Goal: Transaction & Acquisition: Book appointment/travel/reservation

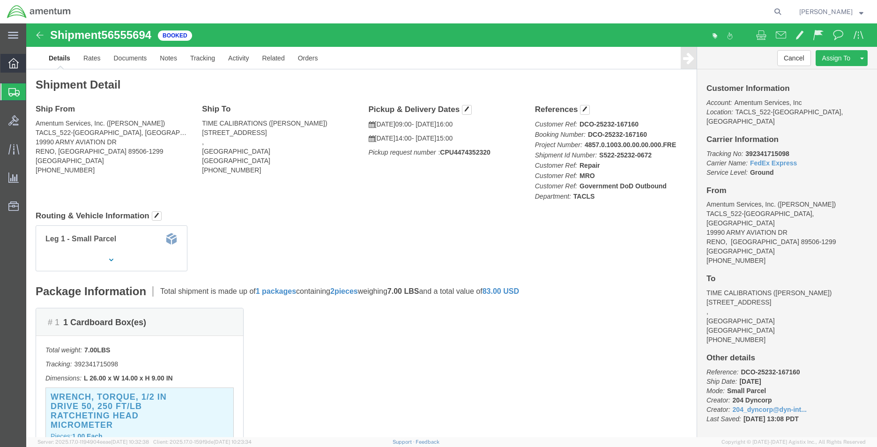
drag, startPoint x: 0, startPoint y: 0, endPoint x: 14, endPoint y: 59, distance: 60.1
click at [14, 59] on icon at bounding box center [13, 63] width 10 height 10
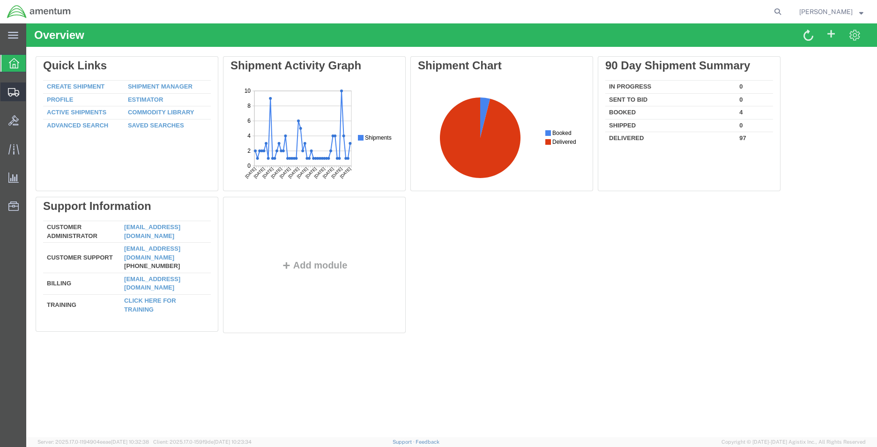
drag, startPoint x: 16, startPoint y: 92, endPoint x: 39, endPoint y: 92, distance: 23.4
click at [16, 92] on icon at bounding box center [13, 92] width 11 height 8
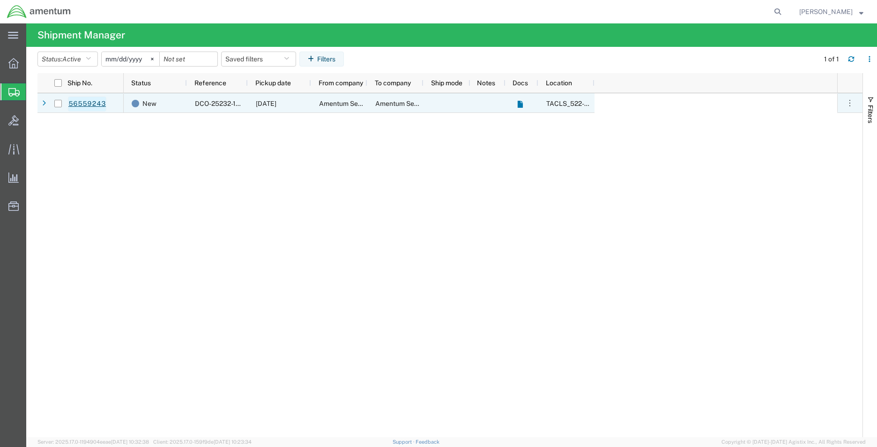
click at [91, 101] on link "56559243" at bounding box center [87, 104] width 38 height 15
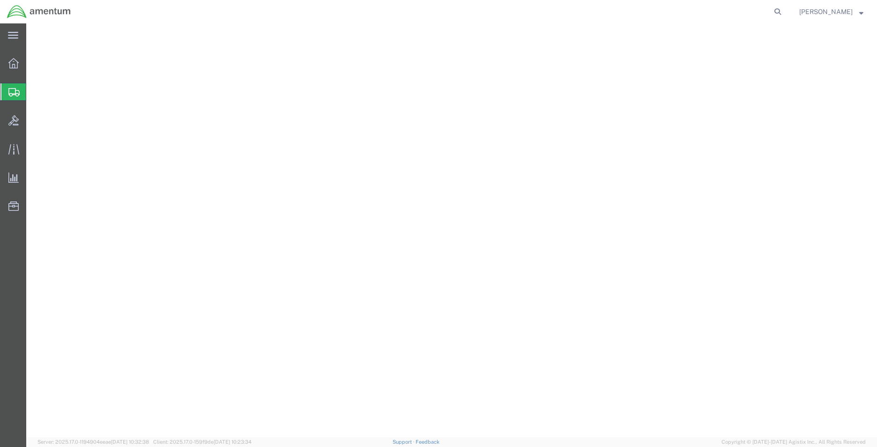
select select "42690"
select select "57251"
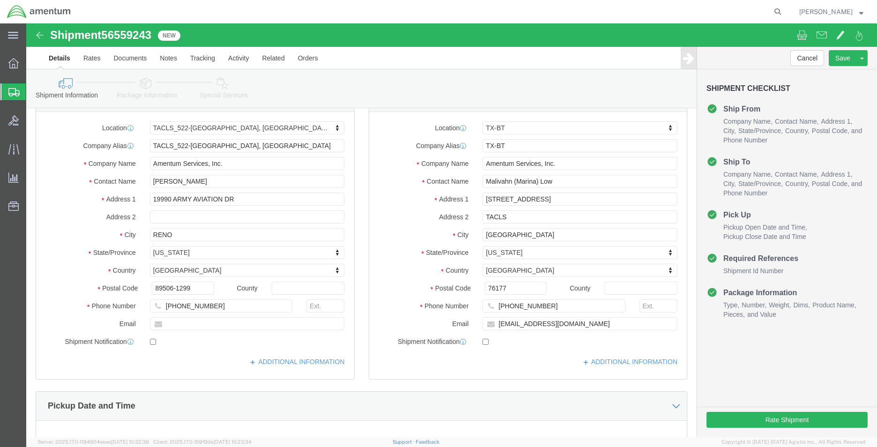
scroll to position [94, 0]
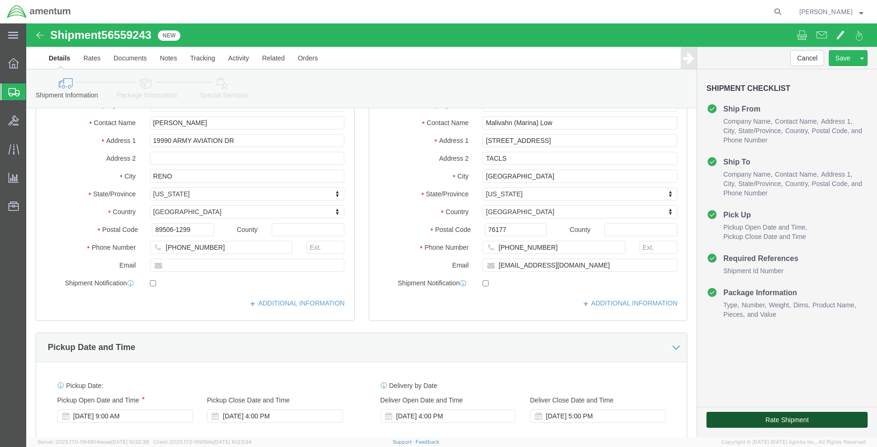
click button "Rate Shipment"
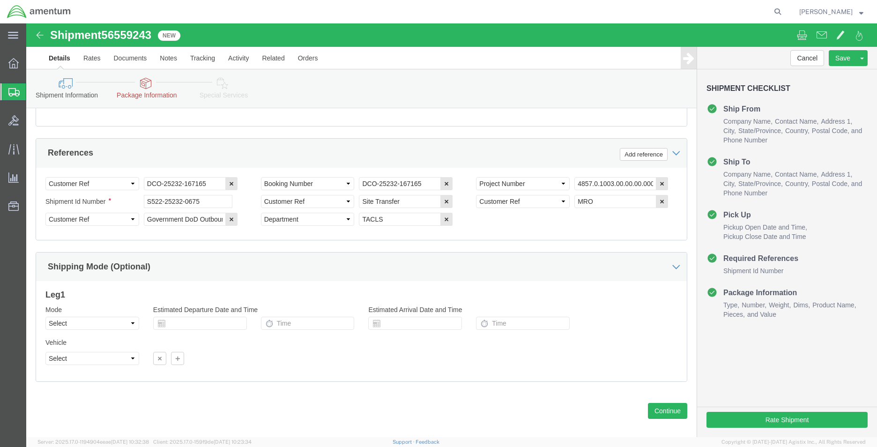
scroll to position [466, 0]
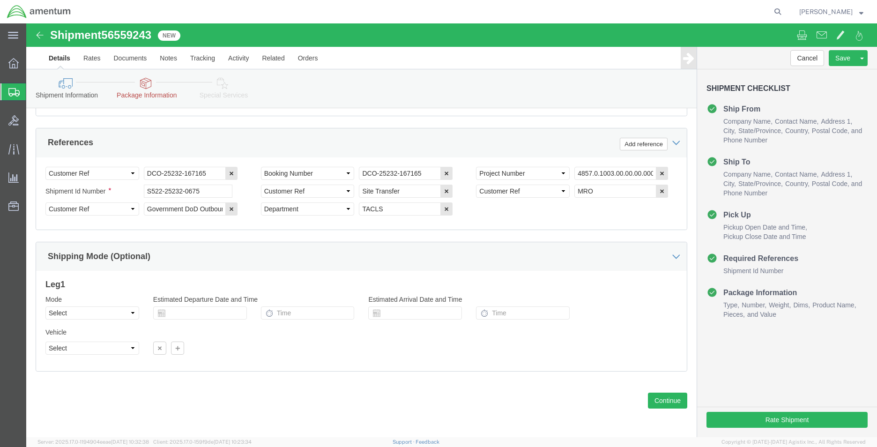
click link "Package Information"
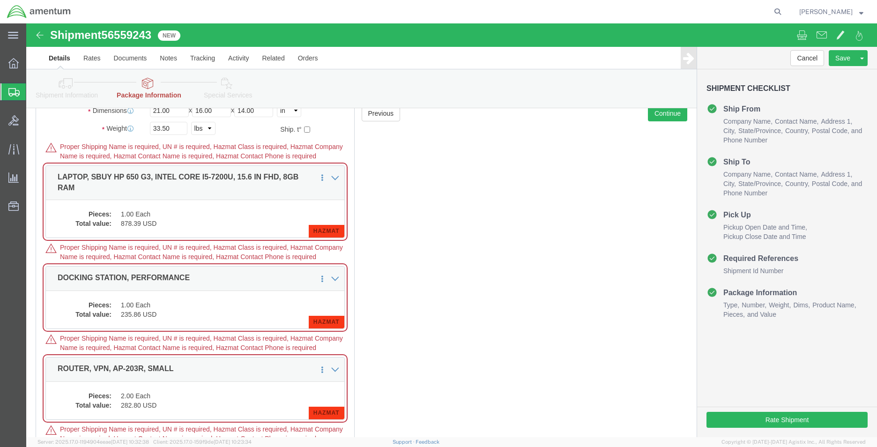
scroll to position [18, 0]
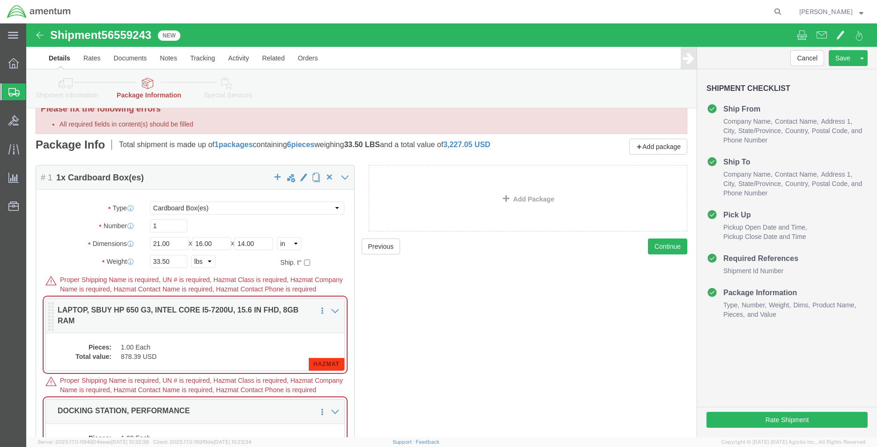
click span "HAZMAT"
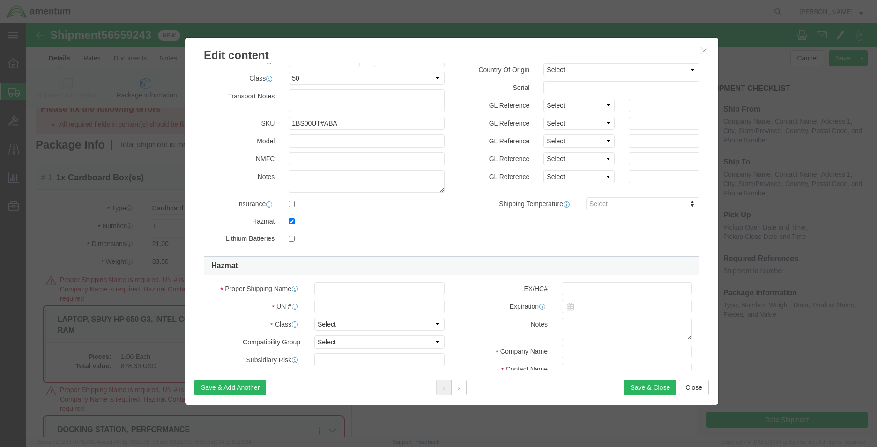
scroll to position [94, 0]
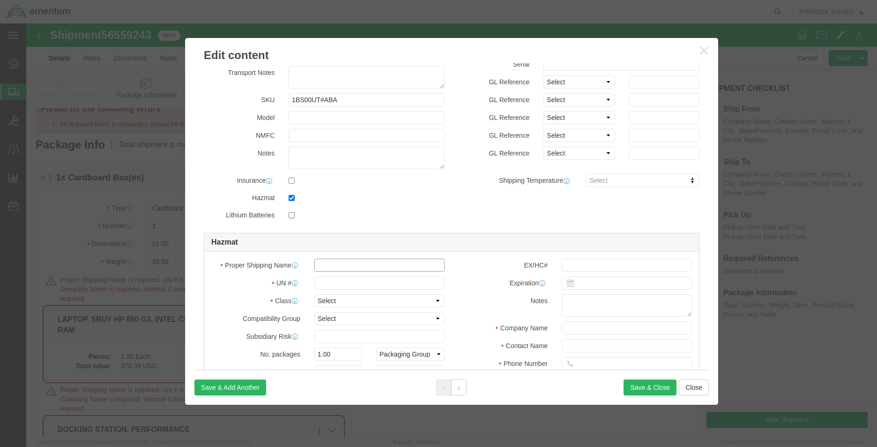
click input "text"
type input "lithium ion battery"
click input "text"
click select "Select 1 Explosive 1.1 Explosive 1.2 Explosive 1.3 Explosive 1.4 Explosive 1.5 …"
select select "9 Miscellaneous"
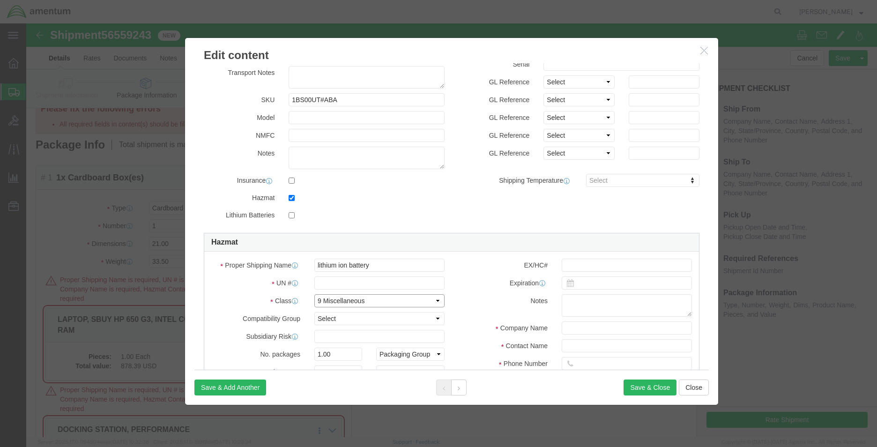
click select "Select 1 Explosive 1.1 Explosive 1.2 Explosive 1.3 Explosive 1.4 Explosive 1.5 …"
click input "text"
type input "3481"
click div "Expiration"
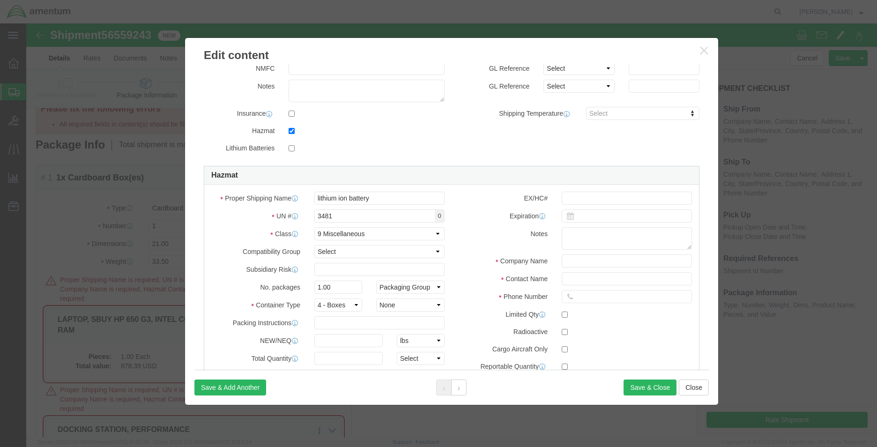
scroll to position [160, 0]
click input "text"
click label "Notes"
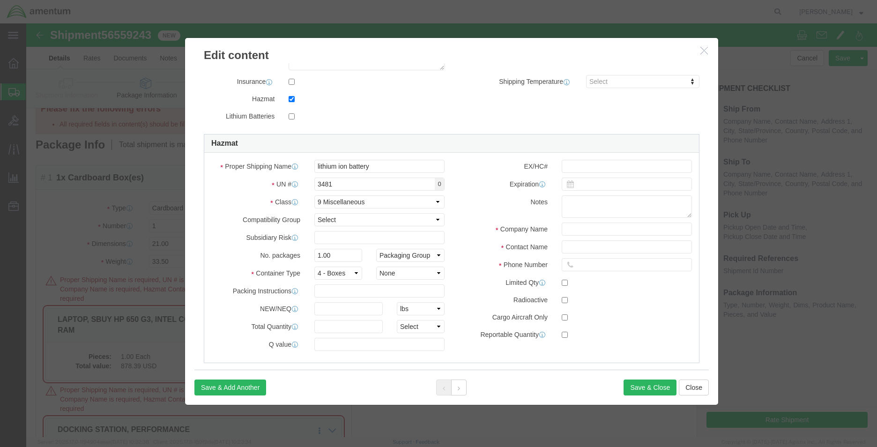
scroll to position [207, 0]
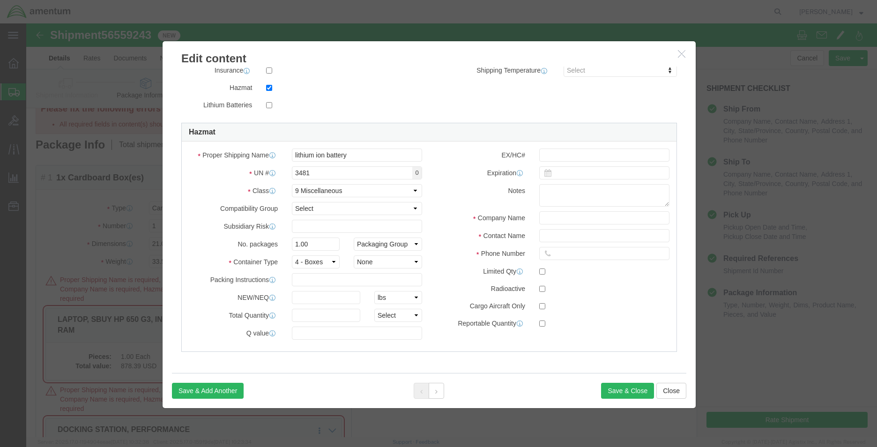
drag, startPoint x: 382, startPoint y: 19, endPoint x: 359, endPoint y: 22, distance: 22.7
click h3 "Edit content"
click input "text"
type input "CHEMTREC"
click input "text"
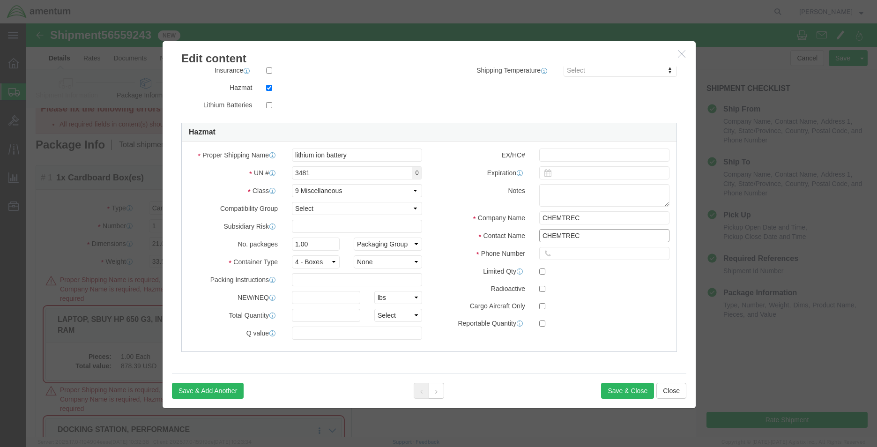
type input "CHEMTREC"
click input "text"
type input "7035273887"
click button "Save & Close"
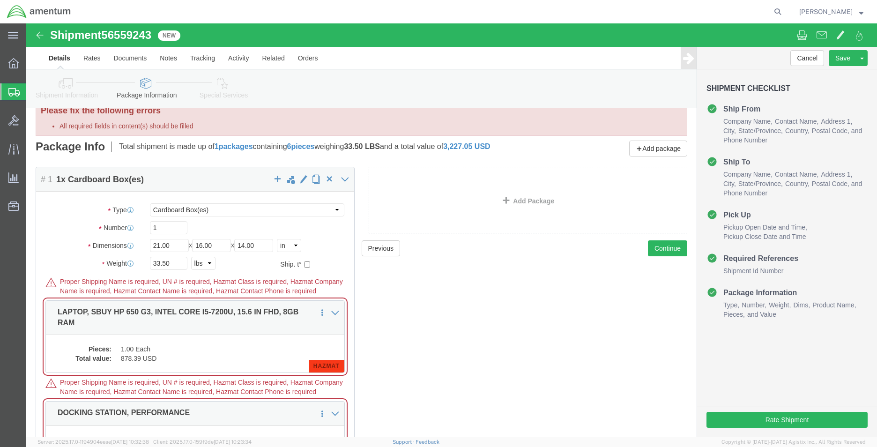
scroll to position [0, 0]
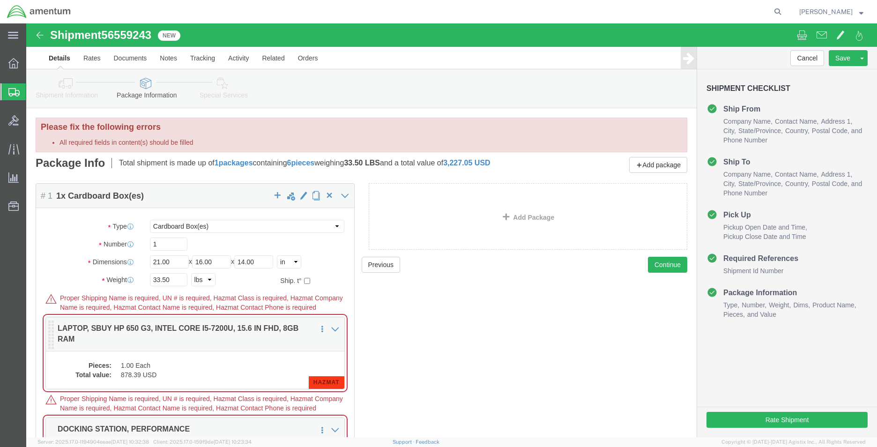
click span "HAZMAT"
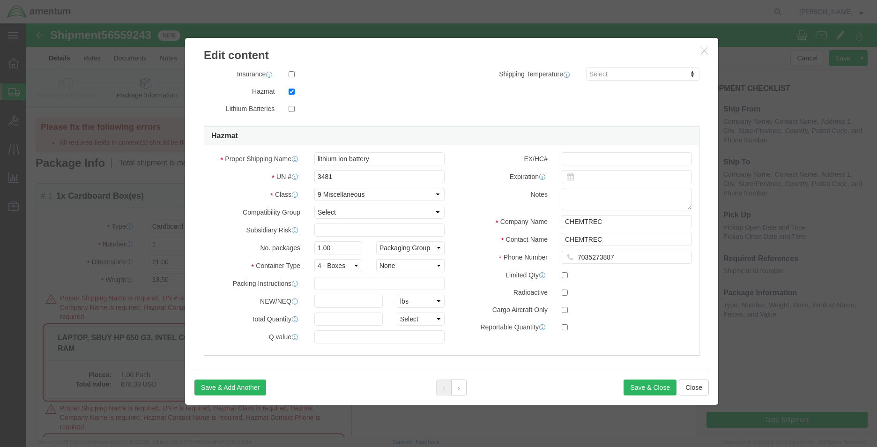
scroll to position [207, 0]
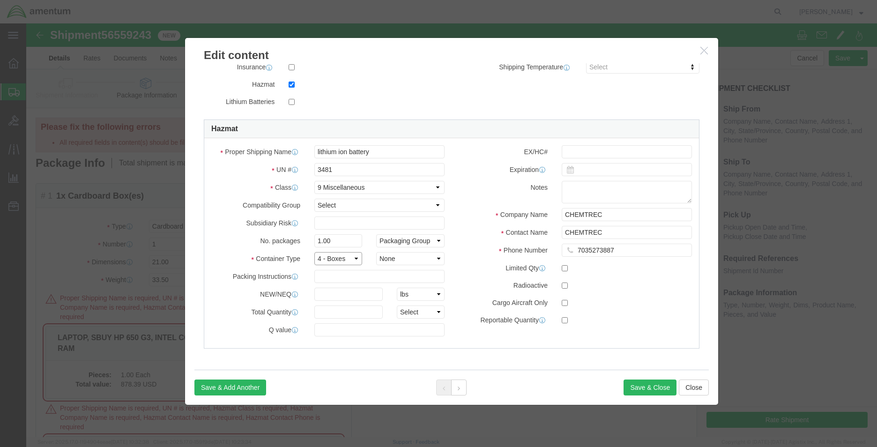
click select "Select 1 - Drums 2 - Reserved 3 - Jerricans 4 - Boxes 5 - Bags 6 - Composite Pa…"
click select "Container Material A - Steel (all types and surface treatments) B - Aluminum C …"
click button
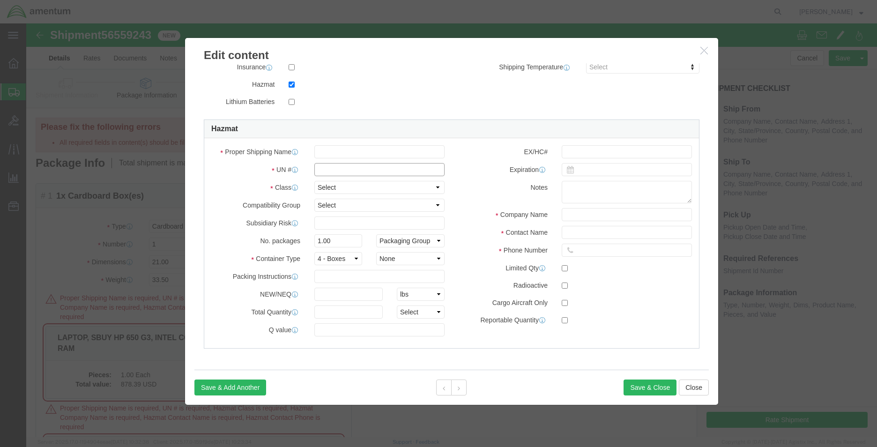
click input "text"
type input "3481"
type input "lithium ion battery"
type input "CHEMTREC"
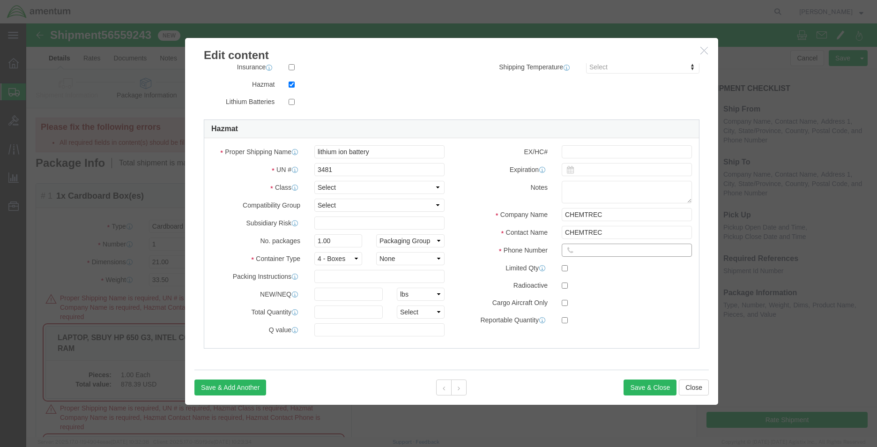
type input "7035273887"
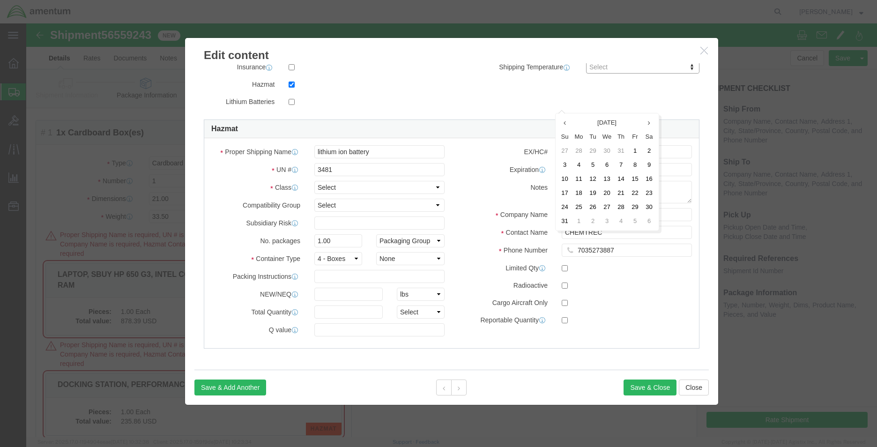
scroll to position [94, 0]
click label
click input "checkbox"
checkbox input "true"
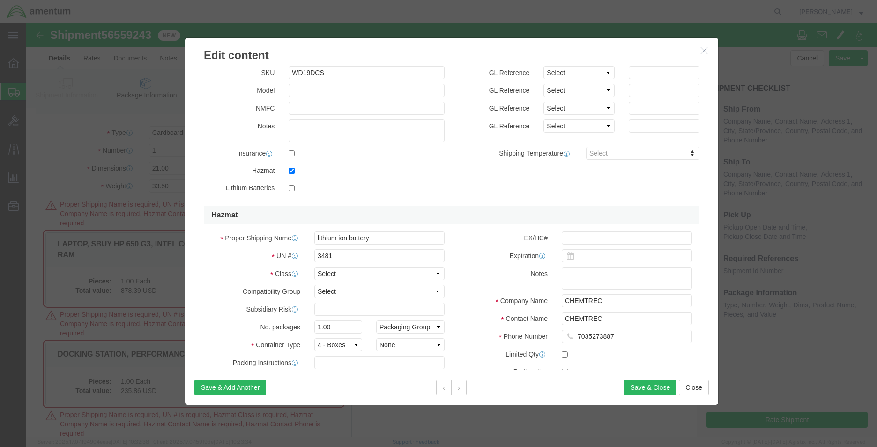
scroll to position [207, 0]
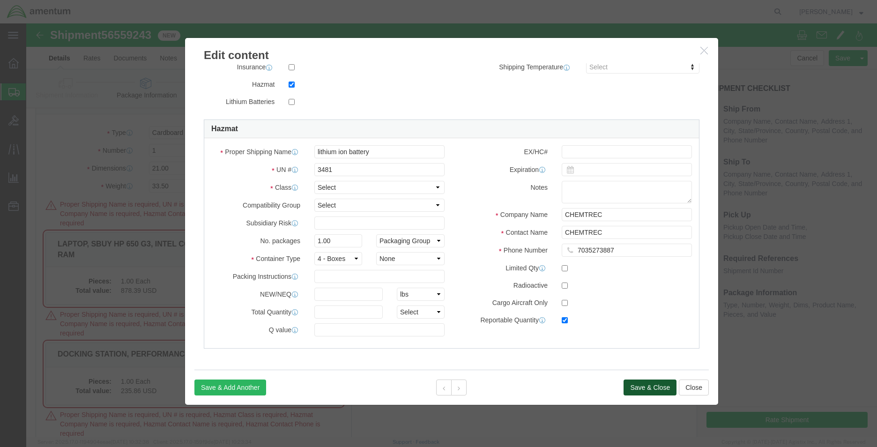
click button "Save & Close"
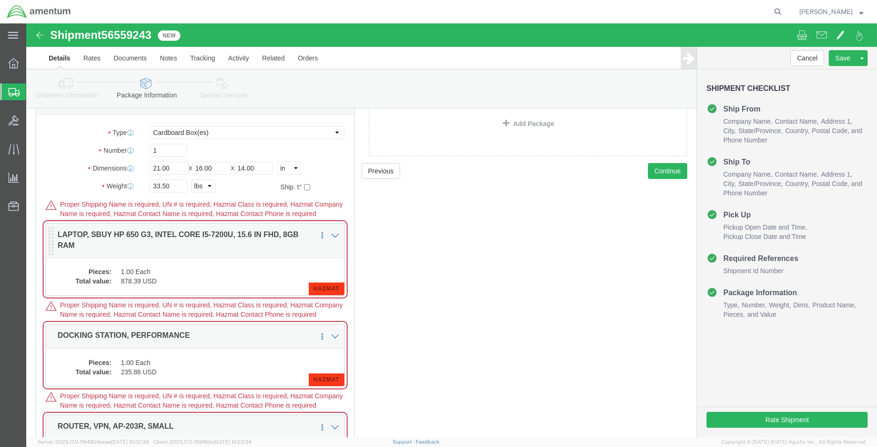
click p "LAPTOP, SBUY HP 650 G3, INTEL CORE I5-7200U, 15.6 IN FHD, 8GB RAM"
click dd "878.39 USD"
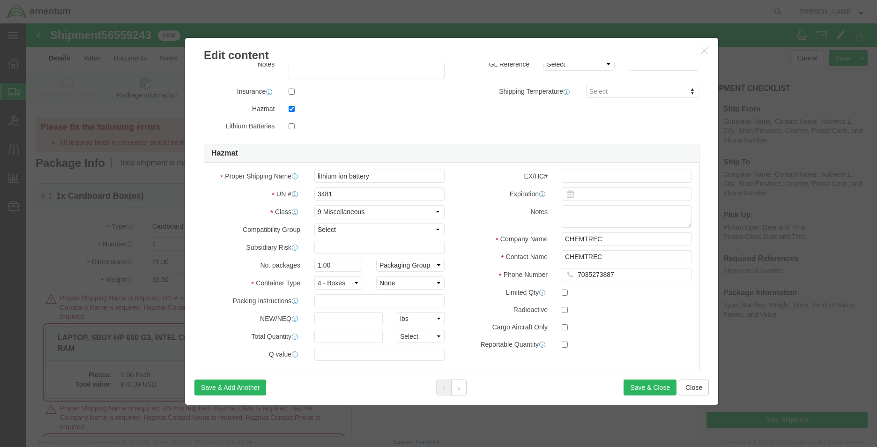
scroll to position [187, 0]
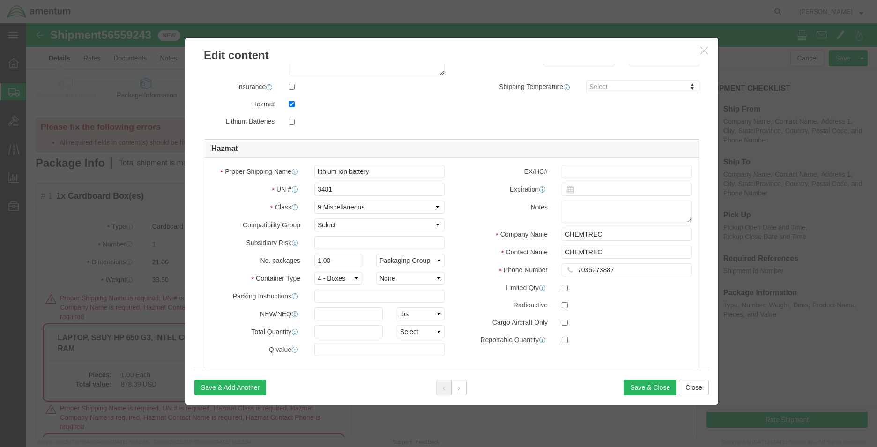
click button "button"
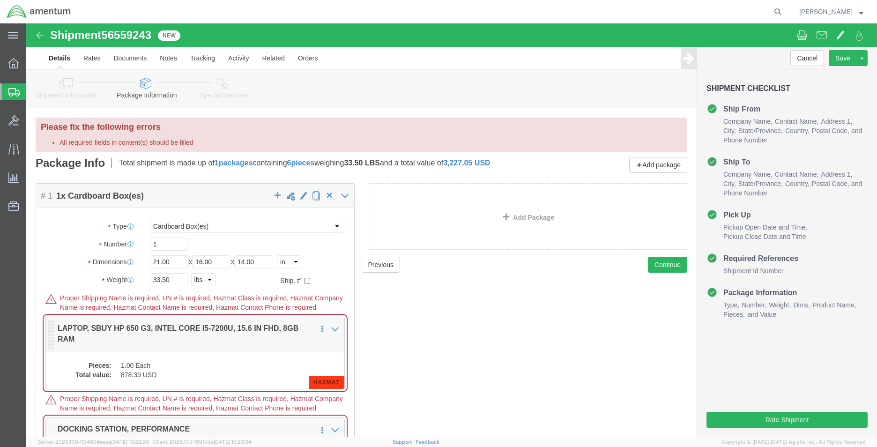
click span "HAZMAT"
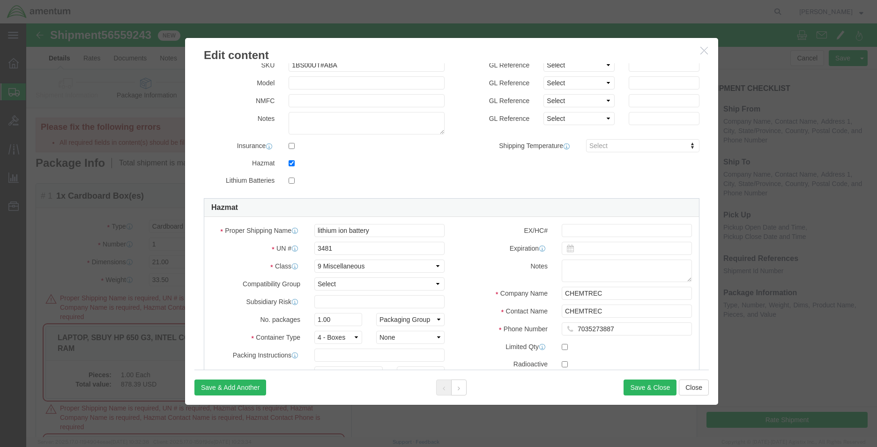
scroll to position [141, 0]
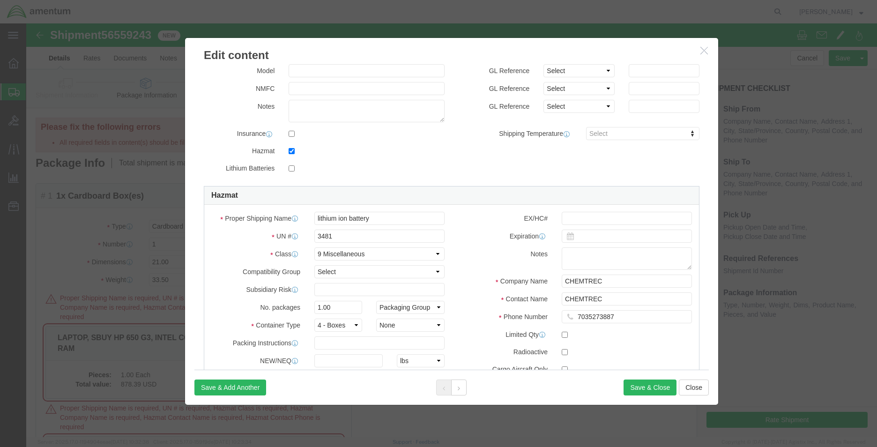
click label
click input "checkbox"
checkbox input "false"
checkbox input "true"
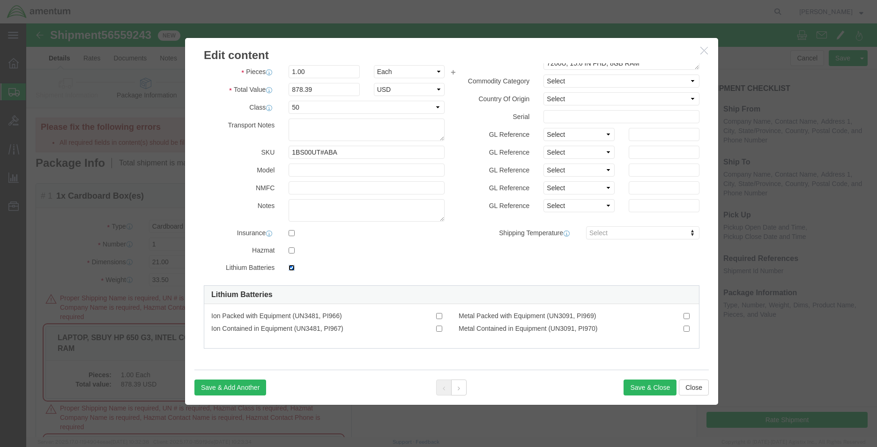
scroll to position [41, 0]
click input "text"
click button "Save & Close"
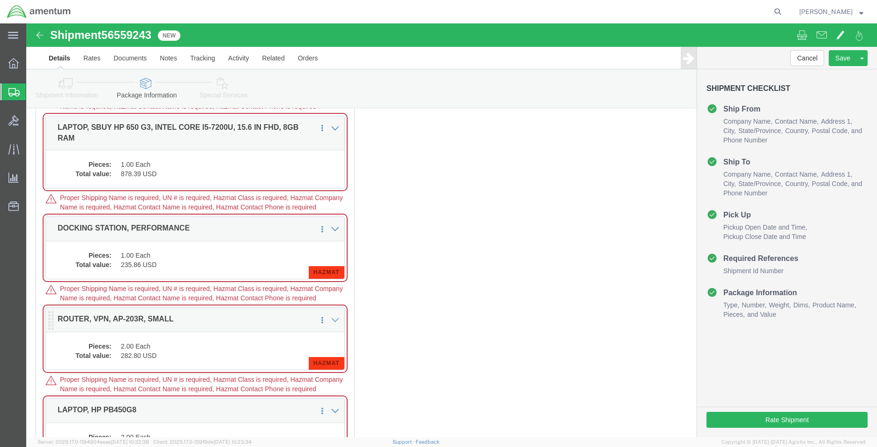
scroll to position [206, 0]
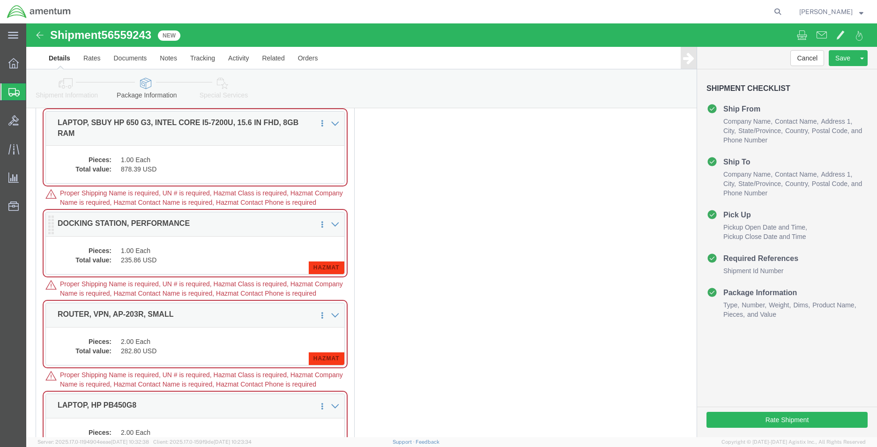
click span "HAZMAT"
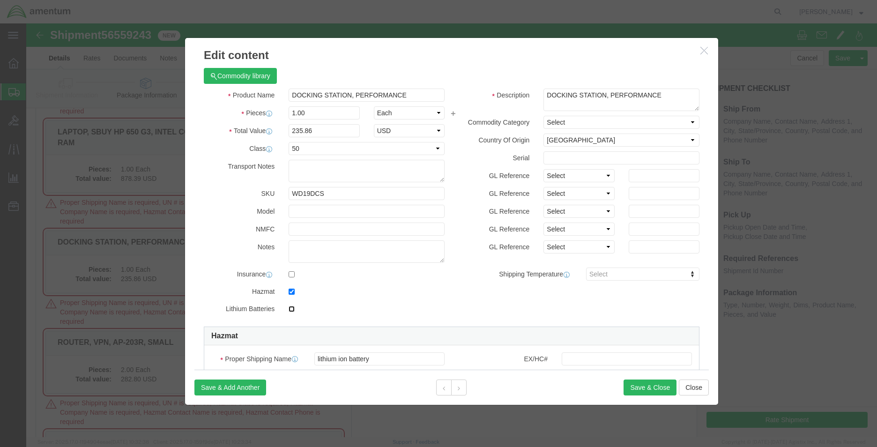
click input "checkbox"
checkbox input "false"
checkbox input "true"
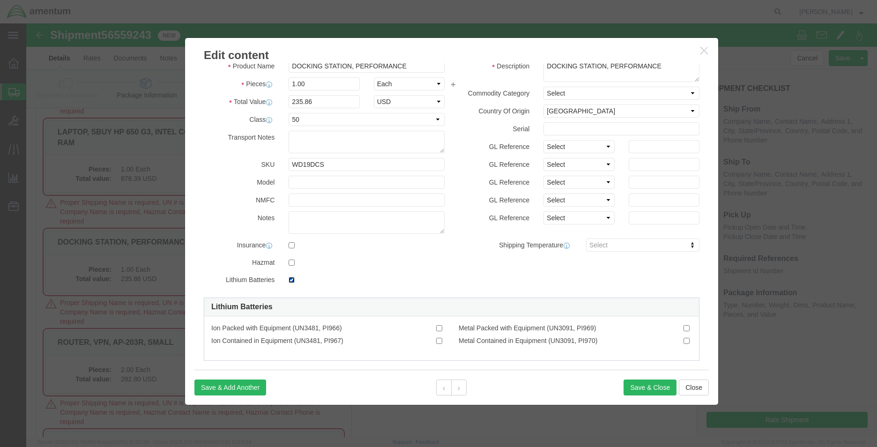
scroll to position [41, 0]
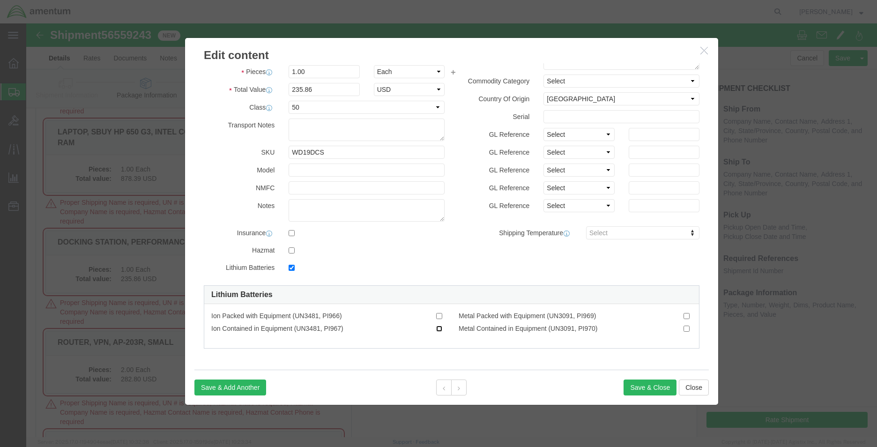
click input "Ion Contained in Equipment (UN3481, PI967)"
checkbox input "true"
click button "Save & Close"
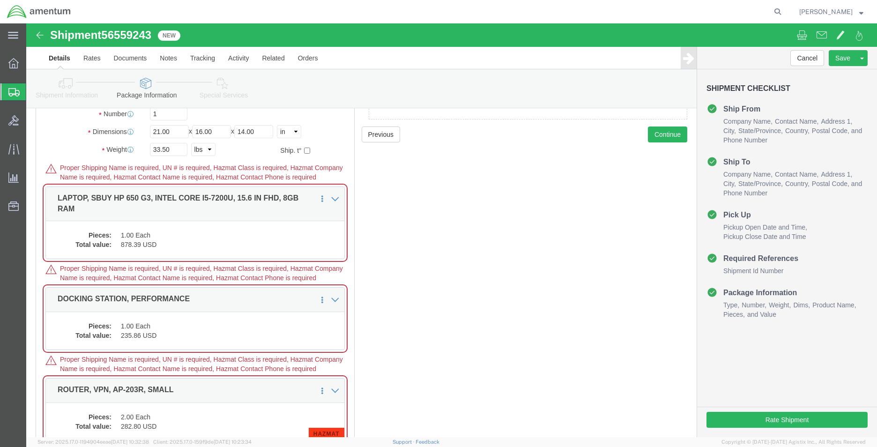
scroll to position [159, 0]
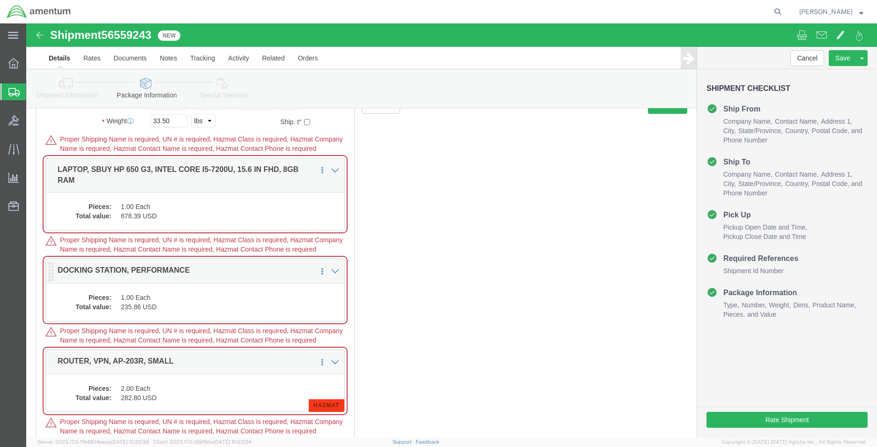
click dd "1.00 Each"
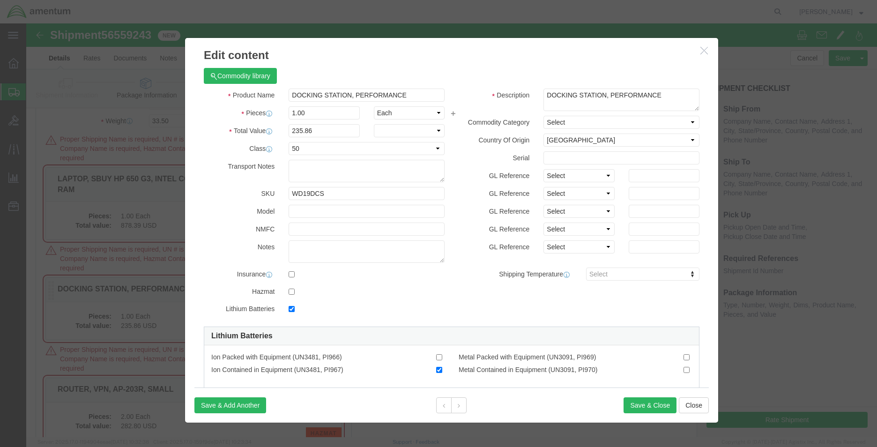
checkbox input "true"
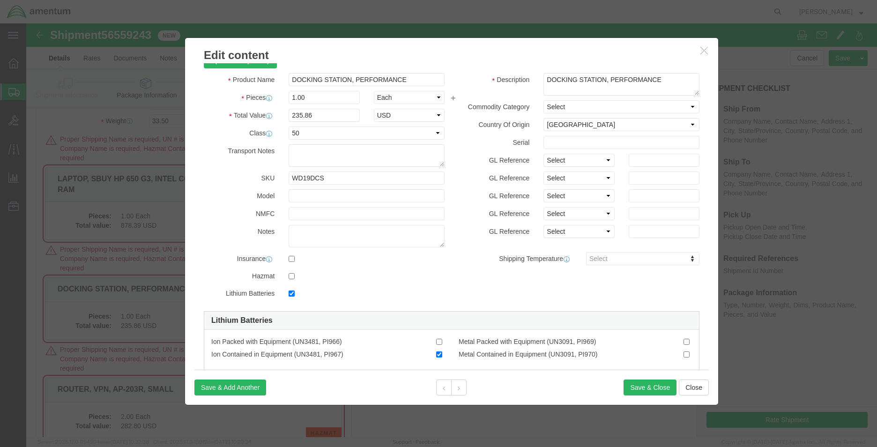
scroll to position [41, 0]
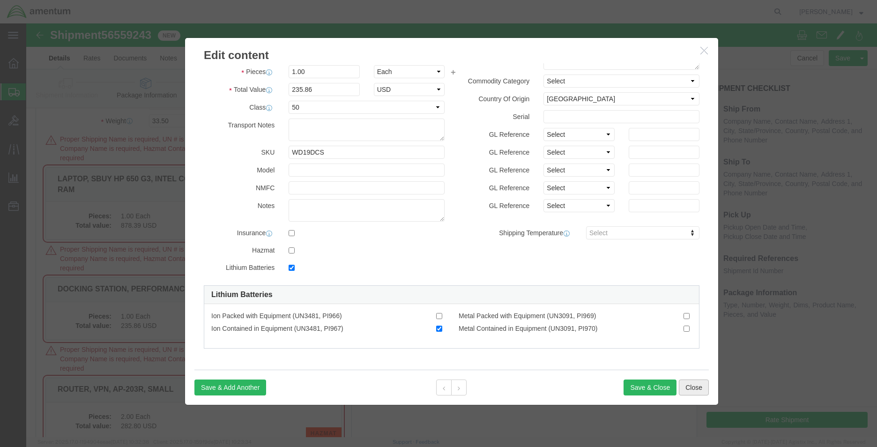
click button "Close"
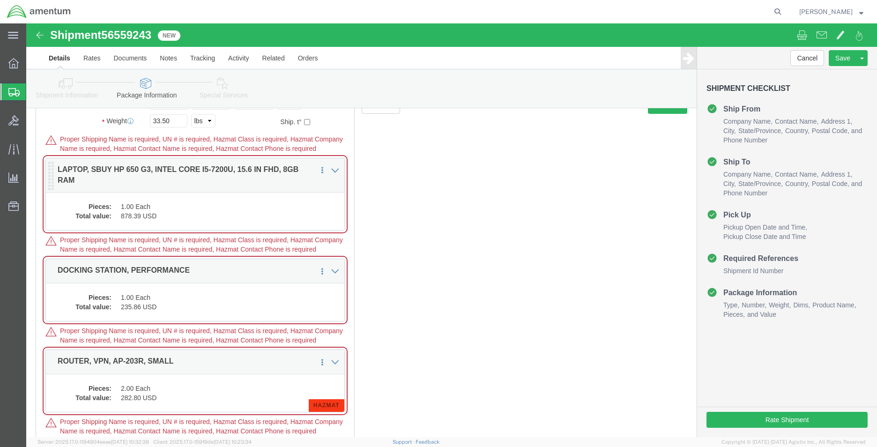
click div "Pieces: 1.00 Each Total value: 878.39 USD"
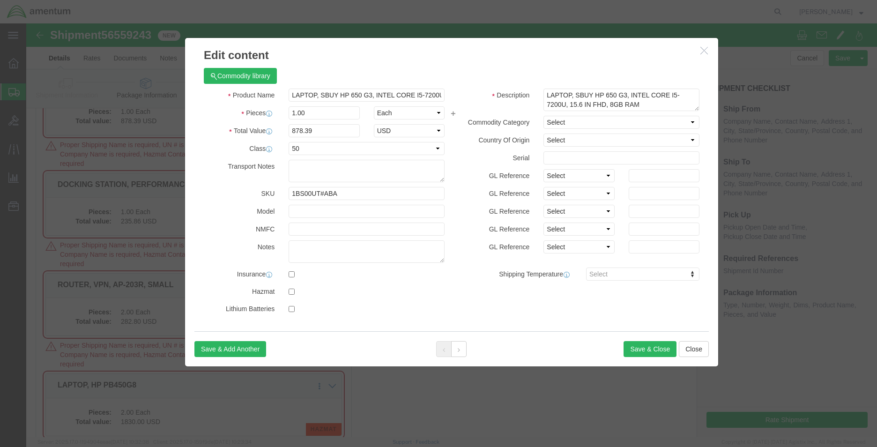
scroll to position [346, 0]
click input "checkbox"
checkbox input "true"
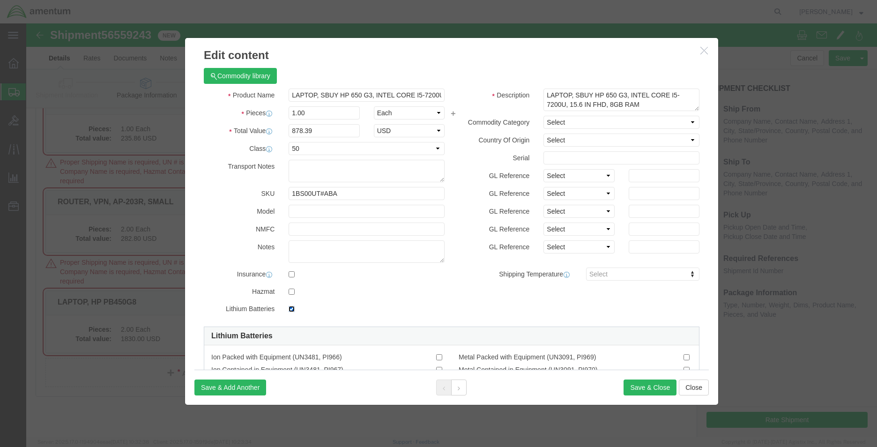
scroll to position [41, 0]
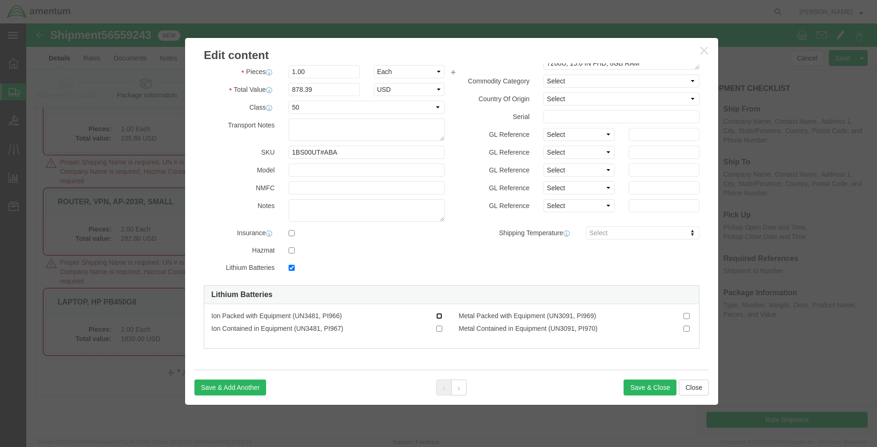
click input "Ion Packed with Equipment (UN3481, PI966)"
checkbox input "true"
click button "Save & Close"
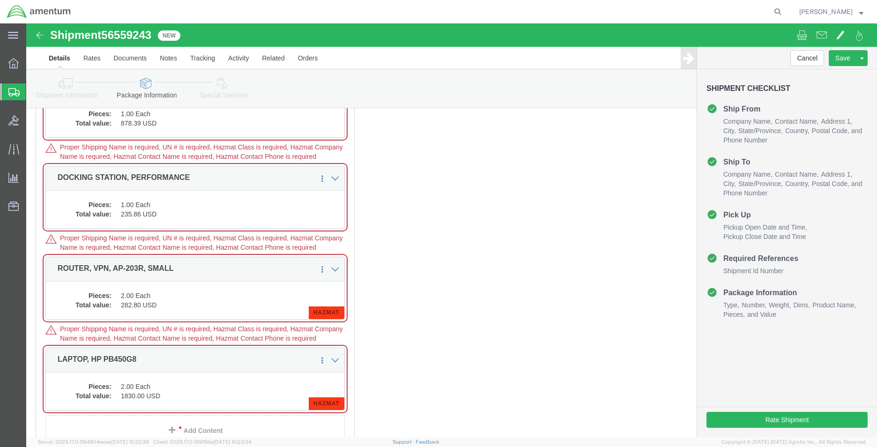
scroll to position [159, 0]
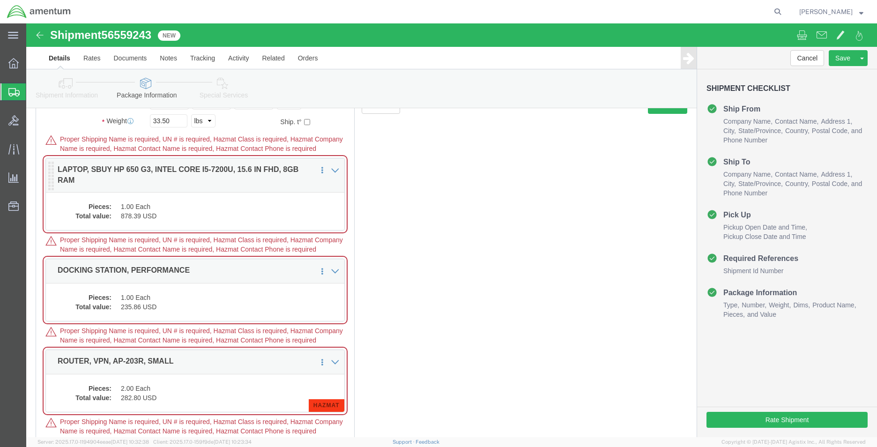
click dd "878.39 USD"
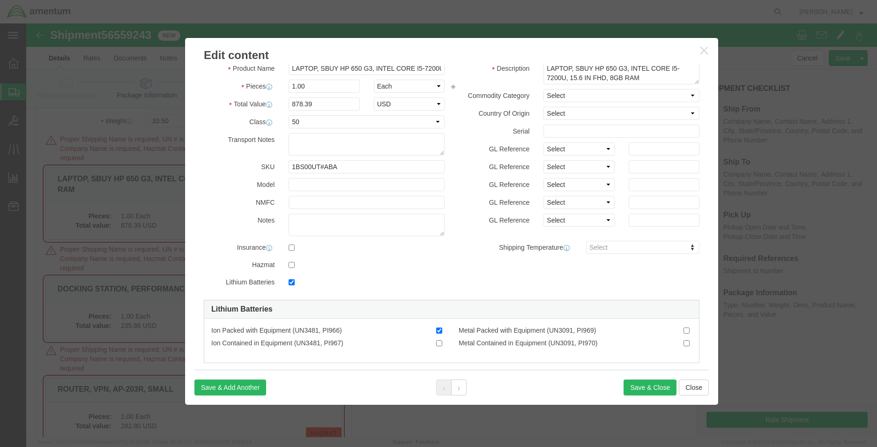
scroll to position [41, 0]
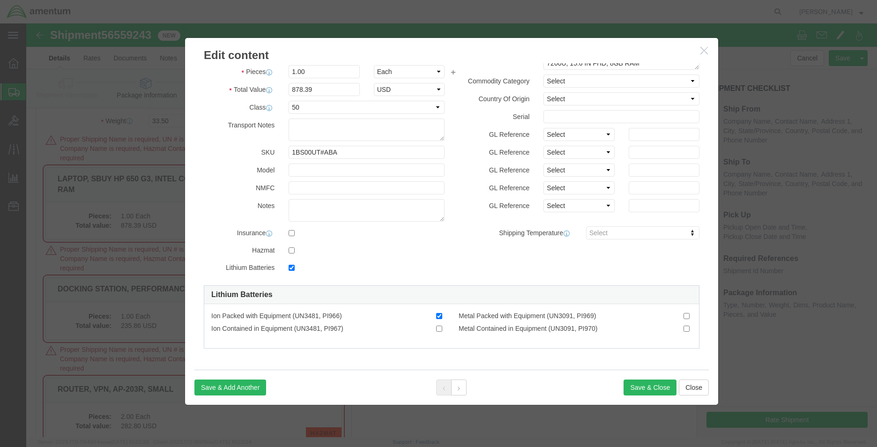
click label "Ion Contained in Equipment (UN3481, PI967)"
click input "Ion Contained in Equipment (UN3481, PI967)"
checkbox input "false"
checkbox input "true"
click button "Save & Close"
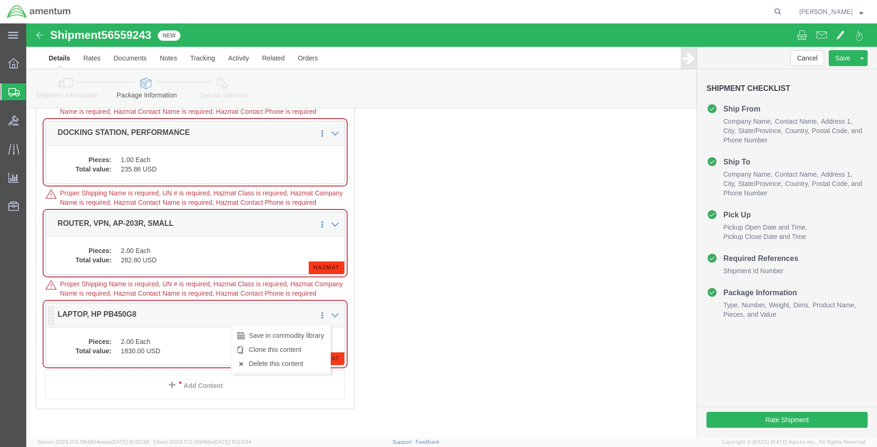
scroll to position [300, 0]
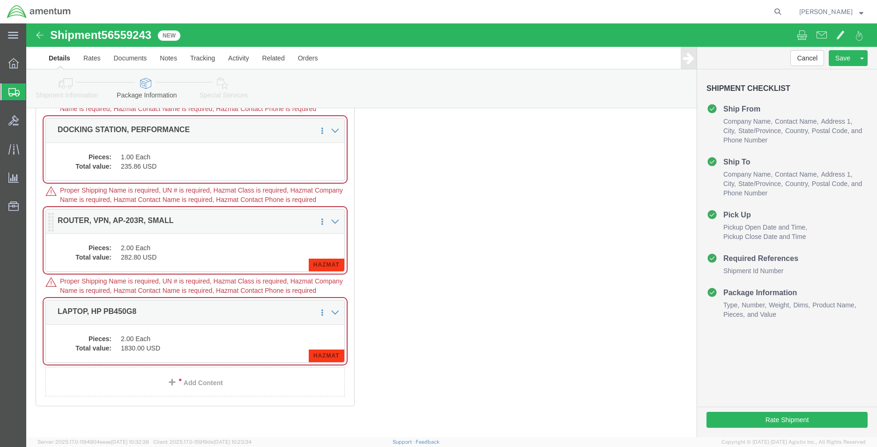
click span "HAZMAT"
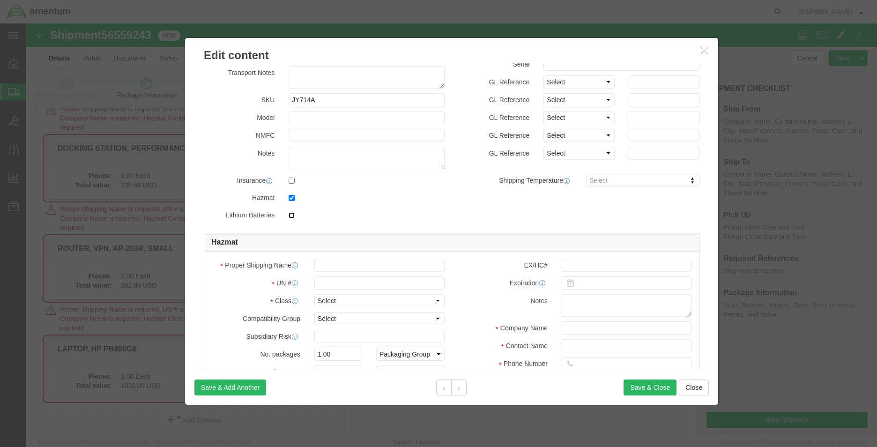
click input "checkbox"
checkbox input "false"
checkbox input "true"
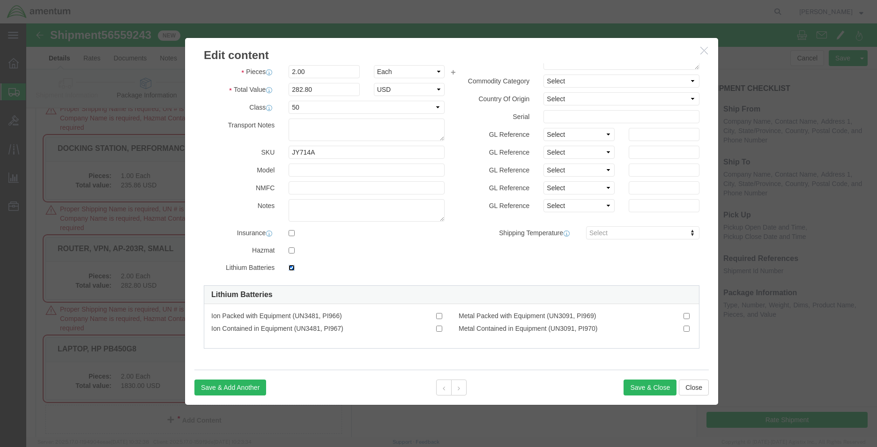
scroll to position [41, 0]
click input "Ion Contained in Equipment (UN3481, PI967)"
checkbox input "true"
click button "Save & Close"
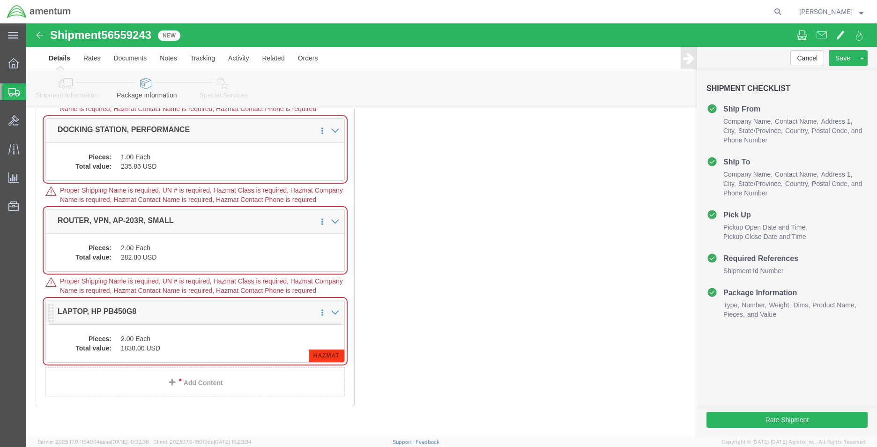
click span "HAZMAT"
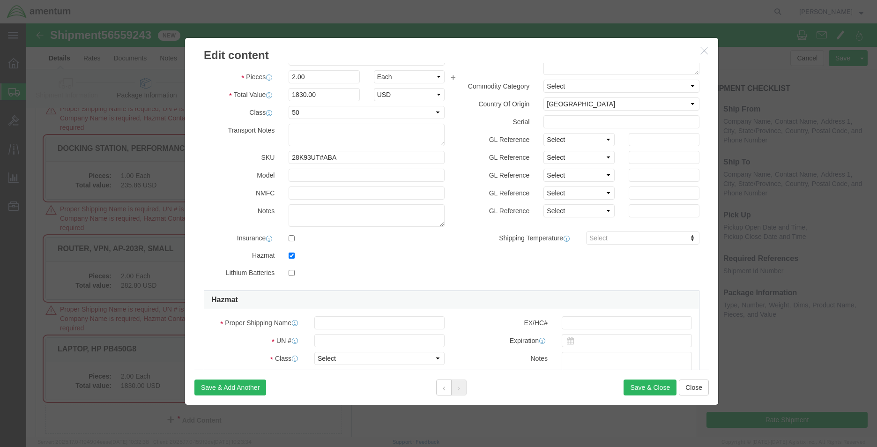
scroll to position [94, 0]
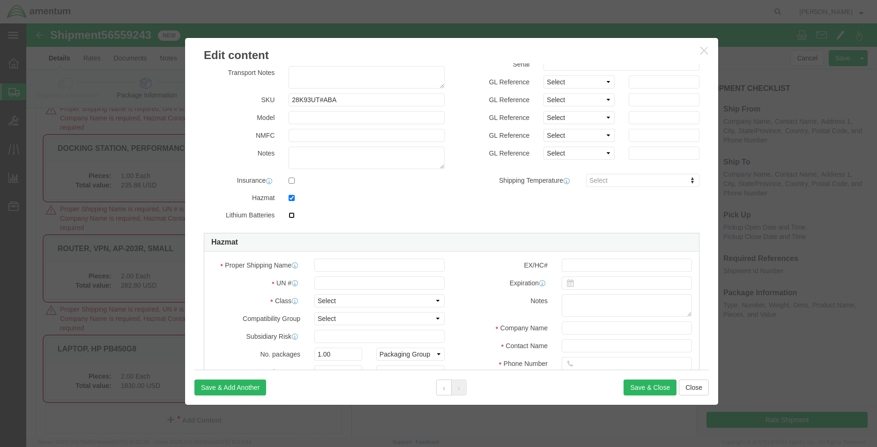
click input "checkbox"
checkbox input "false"
checkbox input "true"
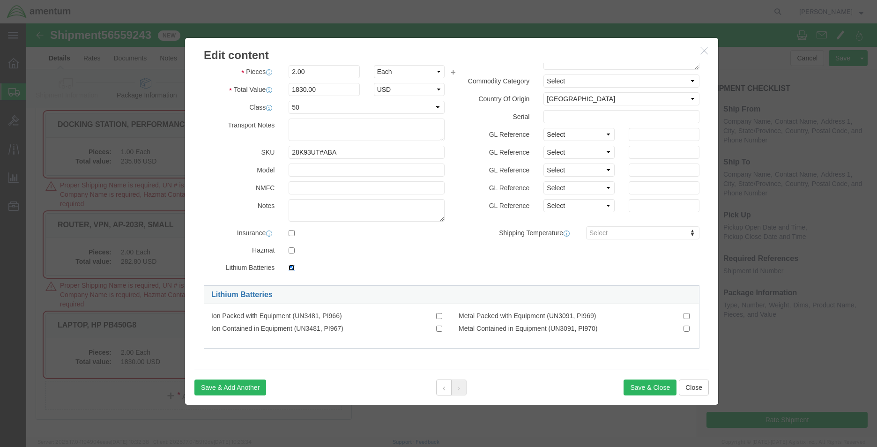
scroll to position [346, 0]
click input "Ion Contained in Equipment (UN3481, PI967)"
checkbox input "true"
click button "Save & Close"
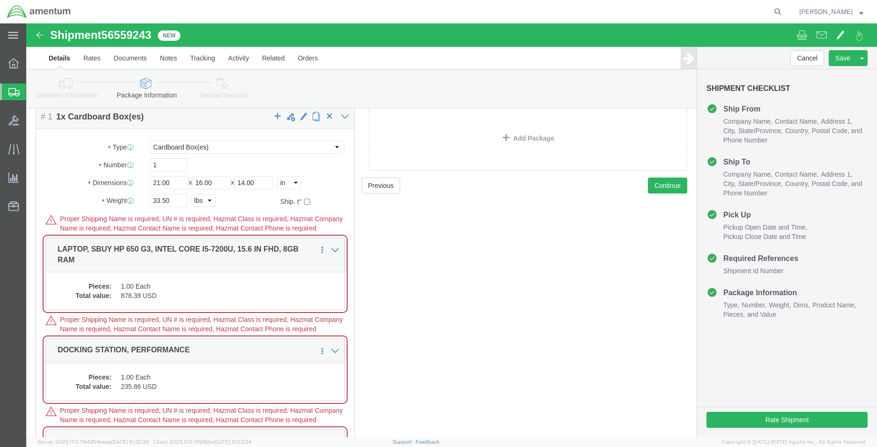
scroll to position [65, 0]
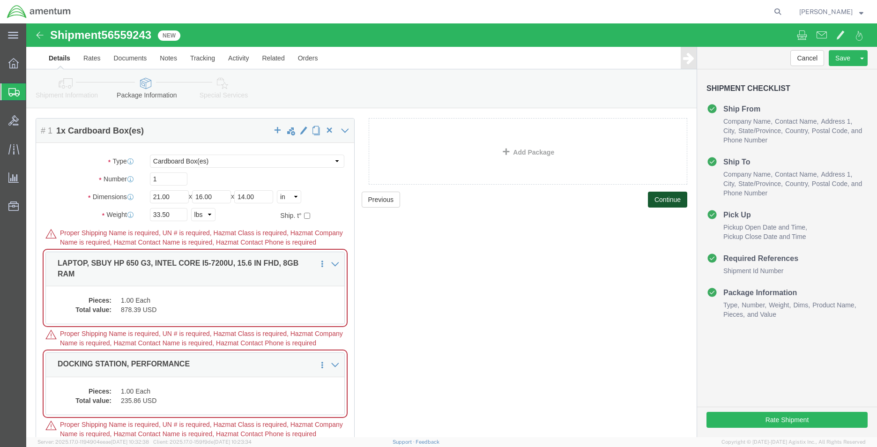
click button "Continue"
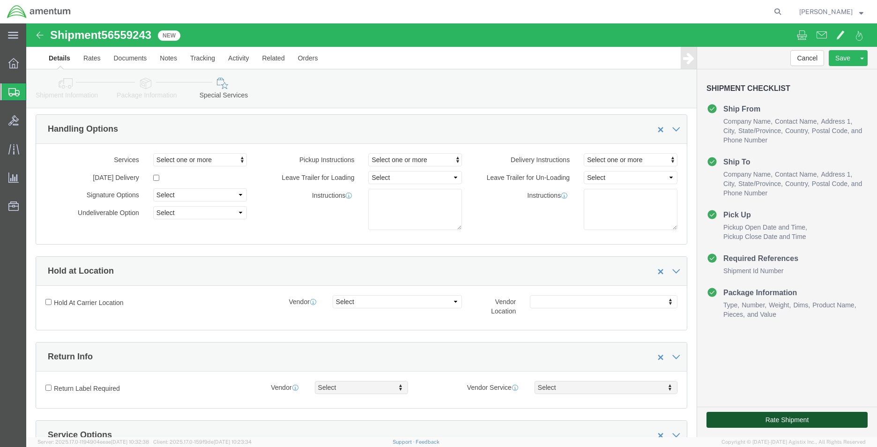
click button "Rate Shipment"
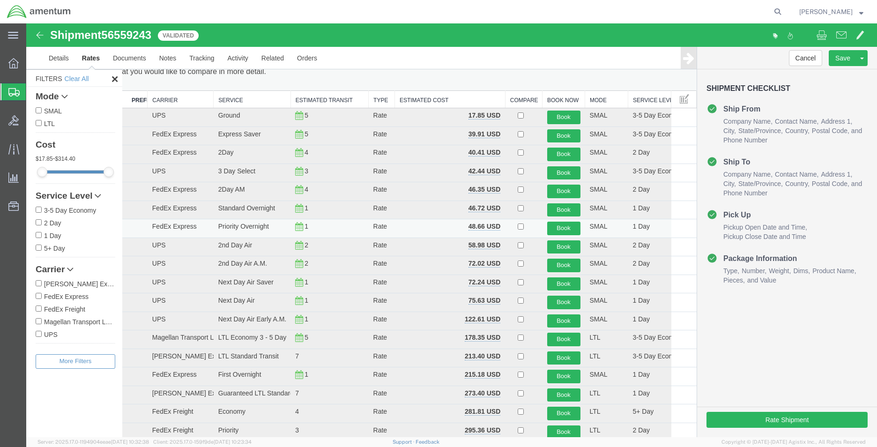
scroll to position [0, 0]
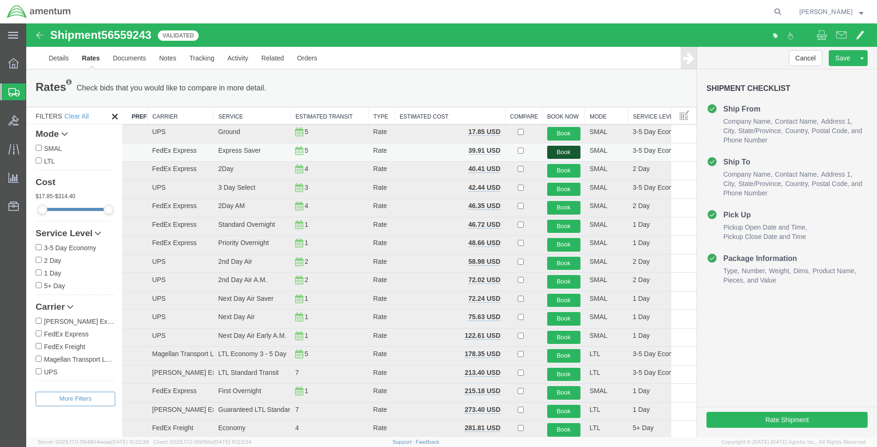
click at [565, 148] on button "Book" at bounding box center [563, 153] width 33 height 14
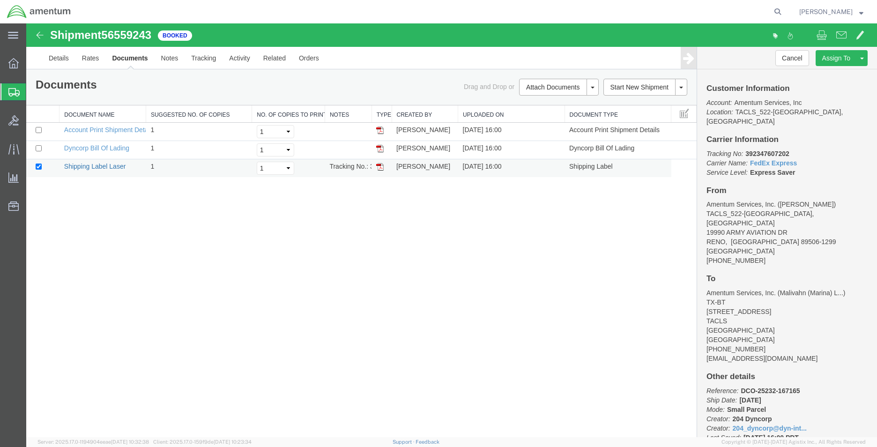
click at [106, 163] on link "Shipping Label Laser" at bounding box center [95, 166] width 62 height 7
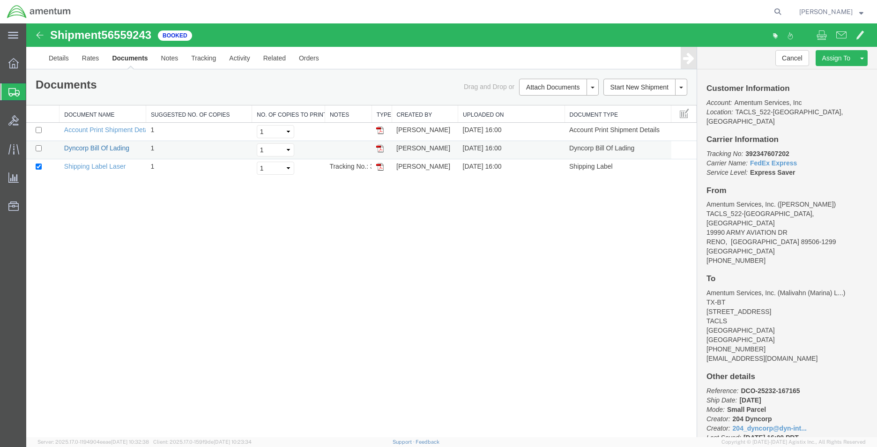
click at [99, 145] on link "Dyncorp Bill Of Lading" at bounding box center [96, 147] width 65 height 7
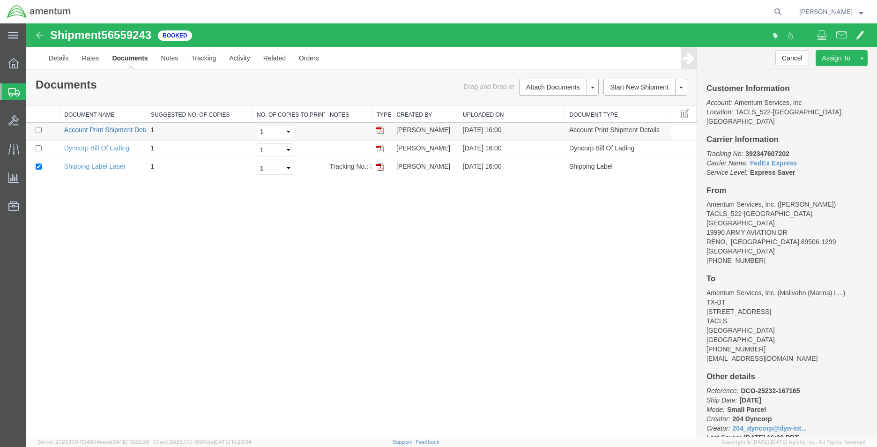
click at [133, 131] on link "Account Print Shipment Details" at bounding box center [109, 129] width 90 height 7
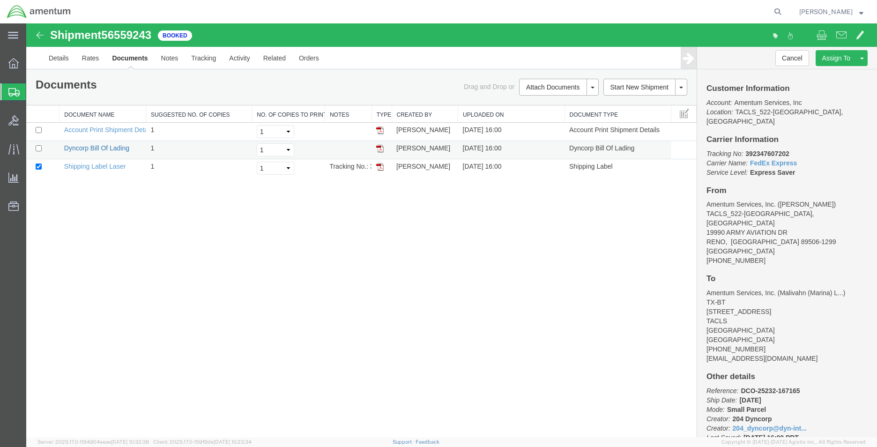
click at [108, 151] on link "Dyncorp Bill Of Lading" at bounding box center [96, 147] width 65 height 7
click at [16, 60] on icon at bounding box center [13, 63] width 10 height 10
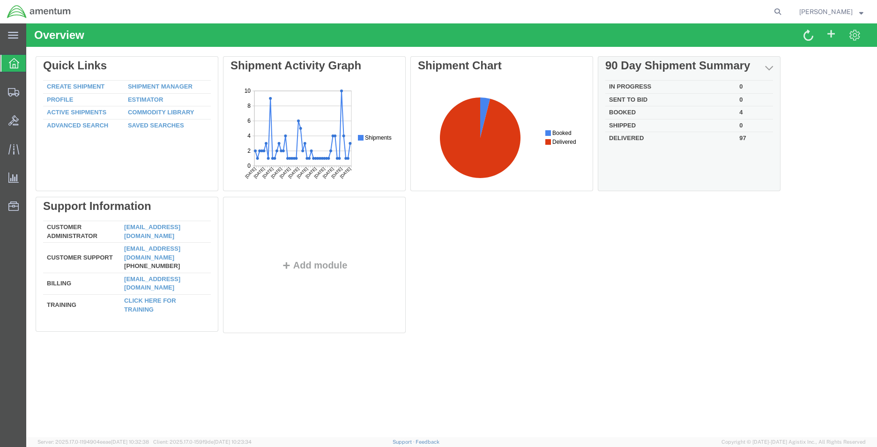
click at [626, 113] on td "Booked" at bounding box center [671, 112] width 130 height 13
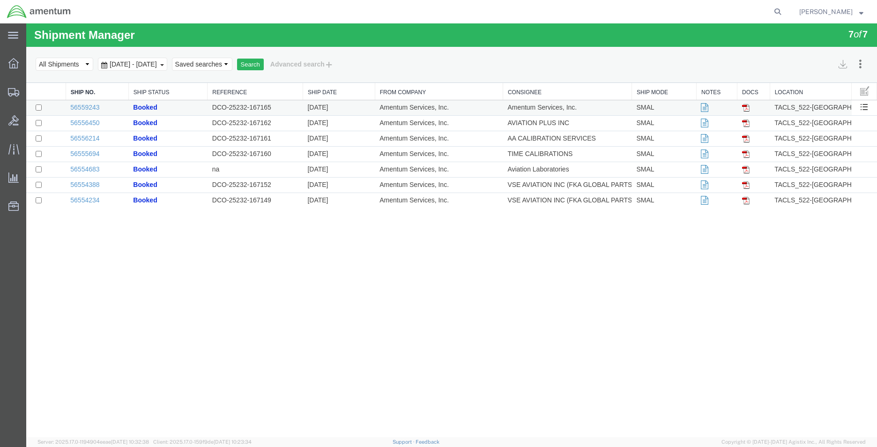
click at [163, 108] on td "Booked" at bounding box center [167, 107] width 79 height 15
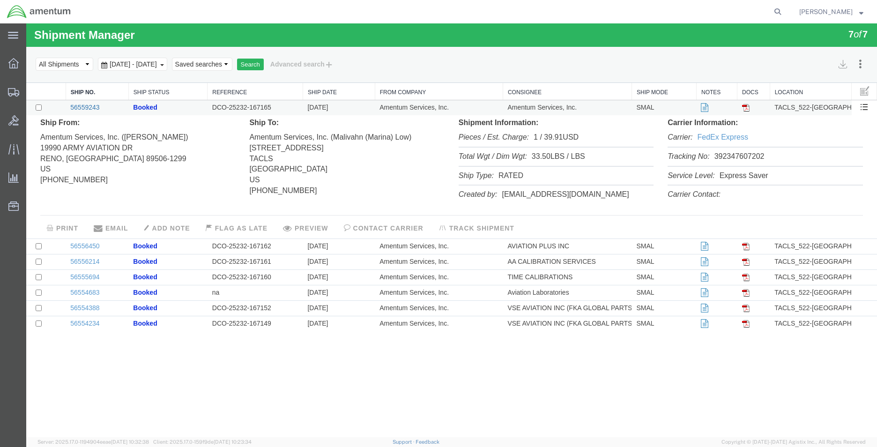
click at [89, 106] on link "56559243" at bounding box center [84, 107] width 29 height 7
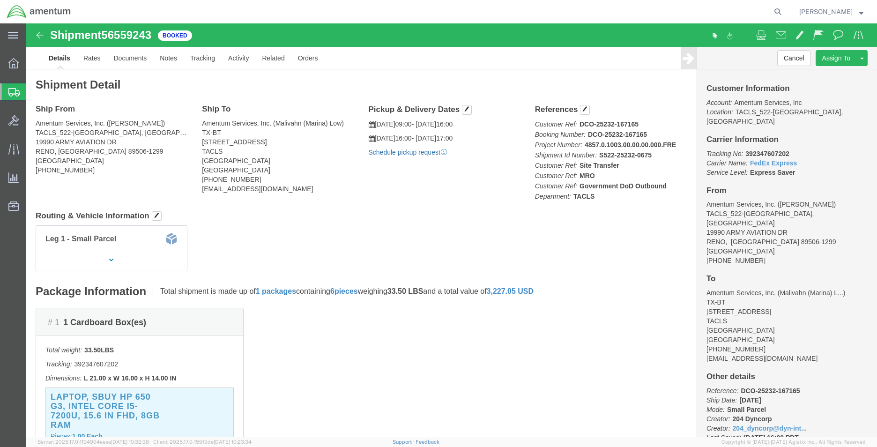
click link "Schedule pickup request"
